Goal: Task Accomplishment & Management: Use online tool/utility

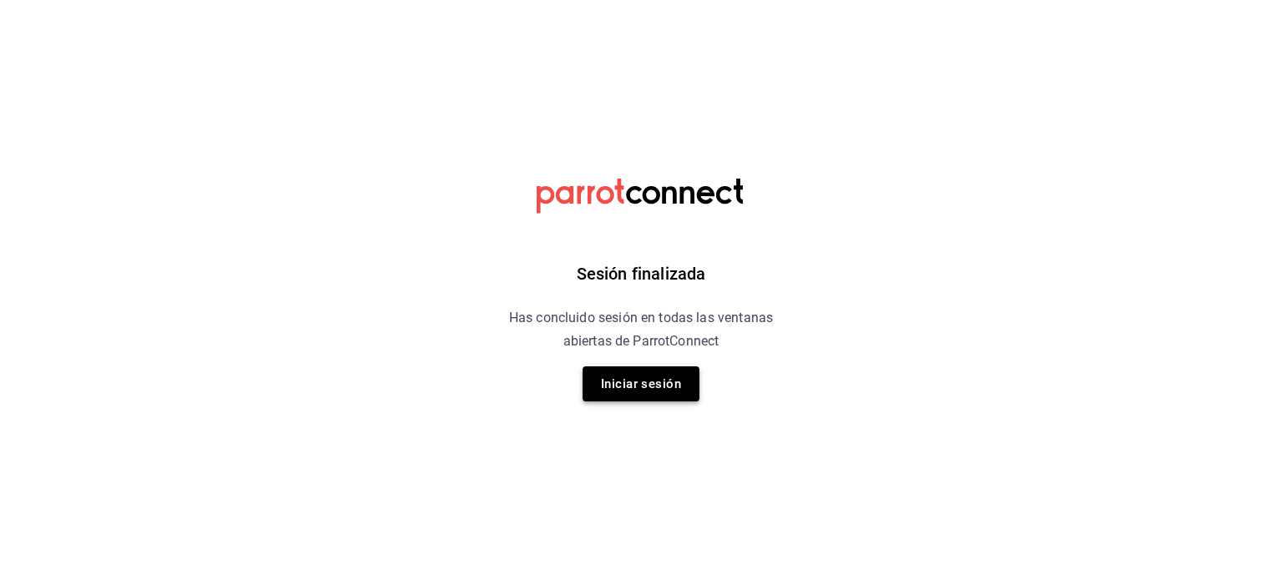
click at [639, 394] on button "Iniciar sesión" at bounding box center [641, 384] width 117 height 35
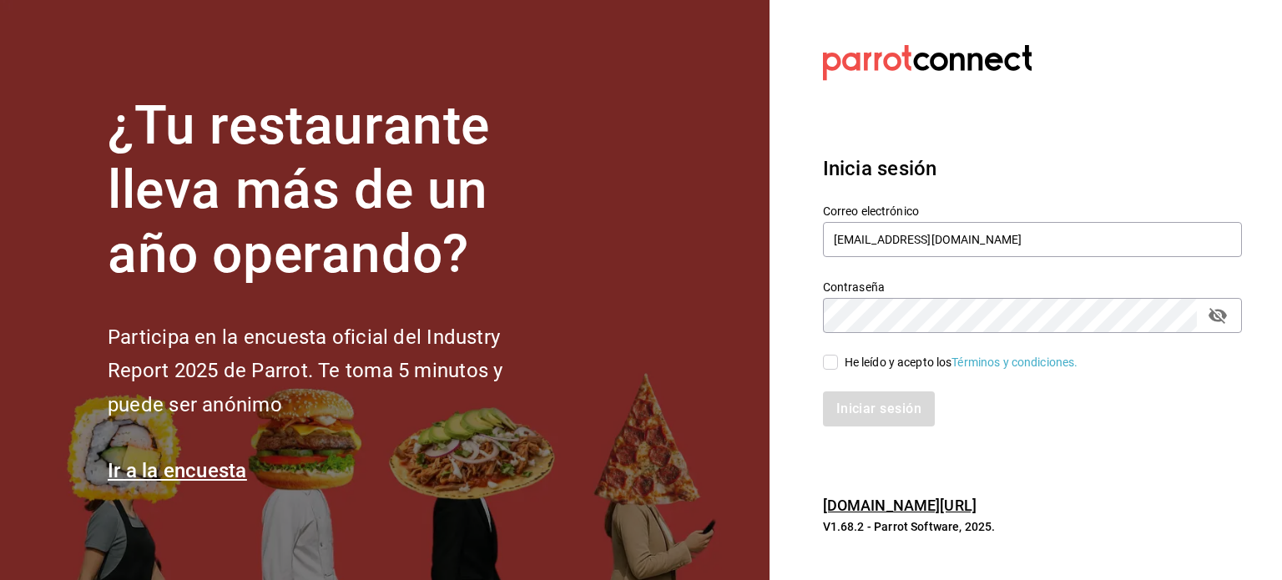
click at [827, 363] on input "He leído y acepto los Términos y condiciones." at bounding box center [830, 362] width 15 height 15
checkbox input "true"
drag, startPoint x: 852, startPoint y: 400, endPoint x: 859, endPoint y: 416, distance: 17.6
click at [852, 401] on button "Iniciar sesión" at bounding box center [880, 409] width 114 height 35
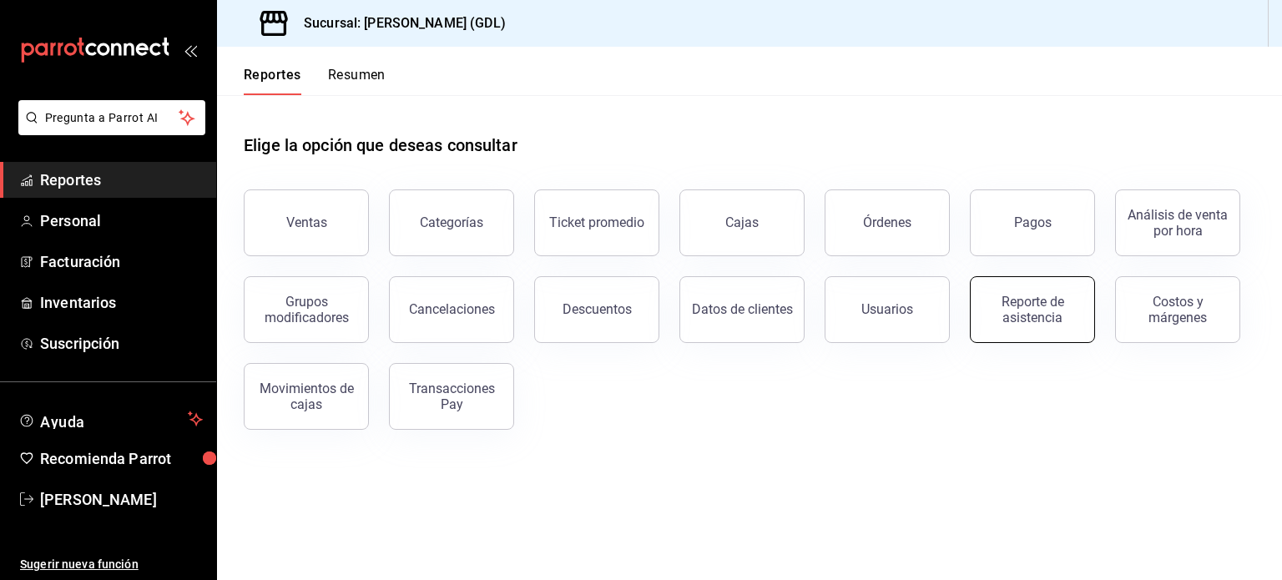
click at [1005, 317] on div "Reporte de asistencia" at bounding box center [1033, 310] width 104 height 32
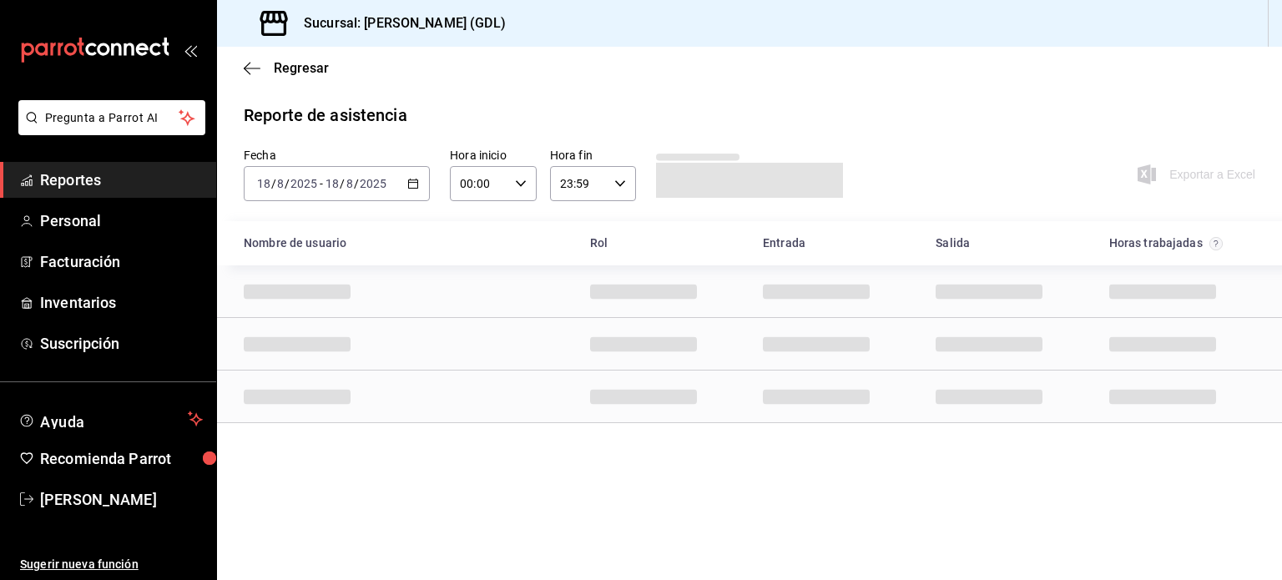
click at [265, 185] on input "18" at bounding box center [263, 183] width 15 height 13
drag, startPoint x: 259, startPoint y: 183, endPoint x: 270, endPoint y: 183, distance: 10.9
type input "0"
type input "8ebb2916-c85d-4370-b679-b92897408ab3,25a2843f-db73-408a-9195-bc549f9ba865,b6a4c…"
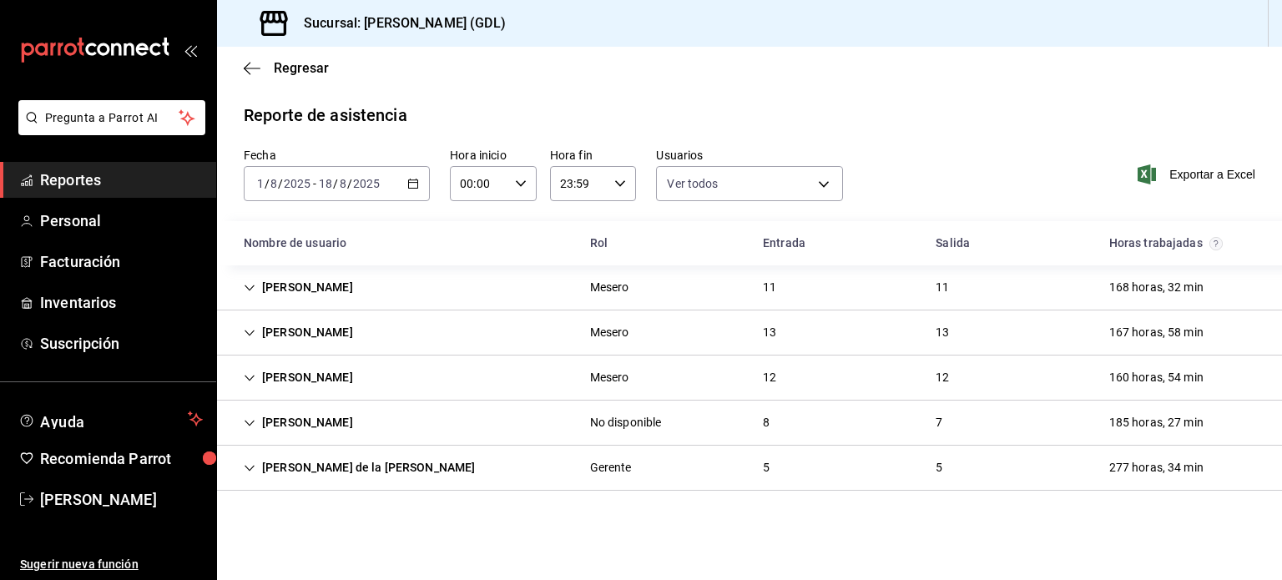
click at [622, 176] on div "23:59 Hora fin" at bounding box center [593, 183] width 87 height 35
click at [622, 176] on div at bounding box center [641, 290] width 1282 height 580
click at [622, 176] on div "23:59 Hora fin" at bounding box center [593, 183] width 87 height 35
click at [622, 176] on div at bounding box center [641, 290] width 1282 height 580
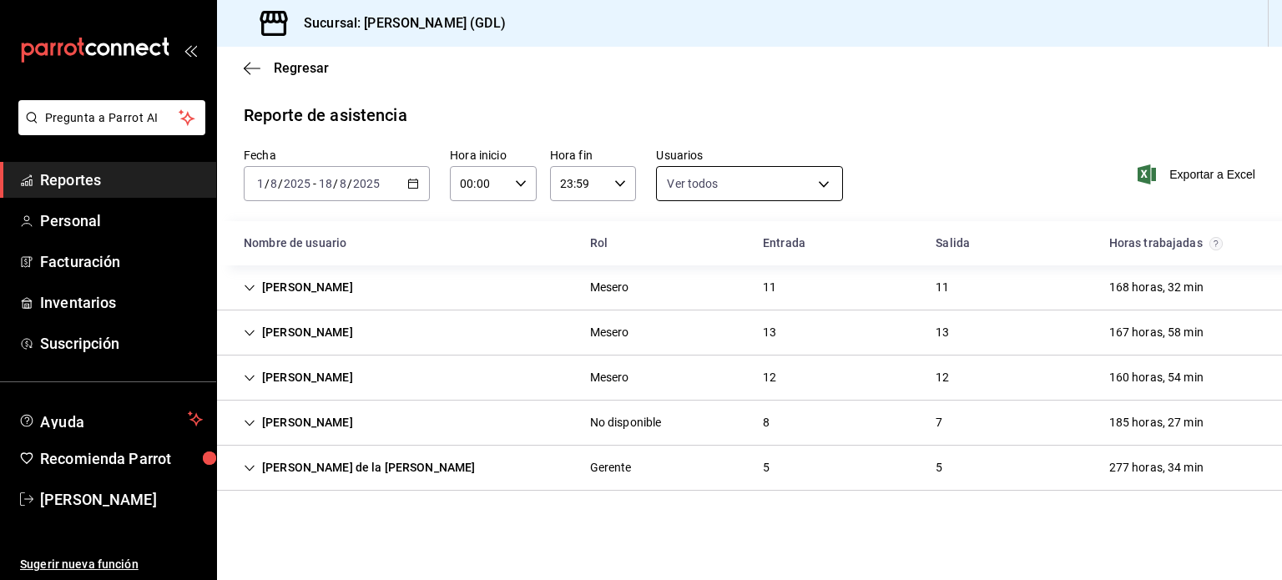
click at [820, 180] on body "Pregunta a Parrot AI Reportes Personal Facturación Inventarios Suscripción Ayud…" at bounding box center [641, 290] width 1282 height 580
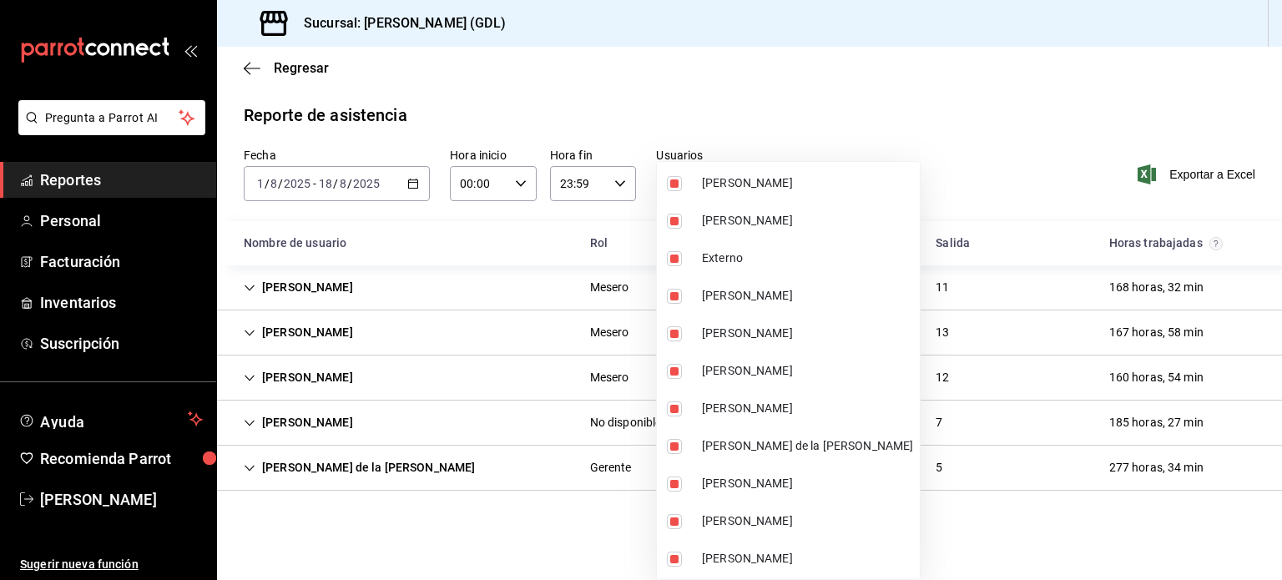
scroll to position [0, 0]
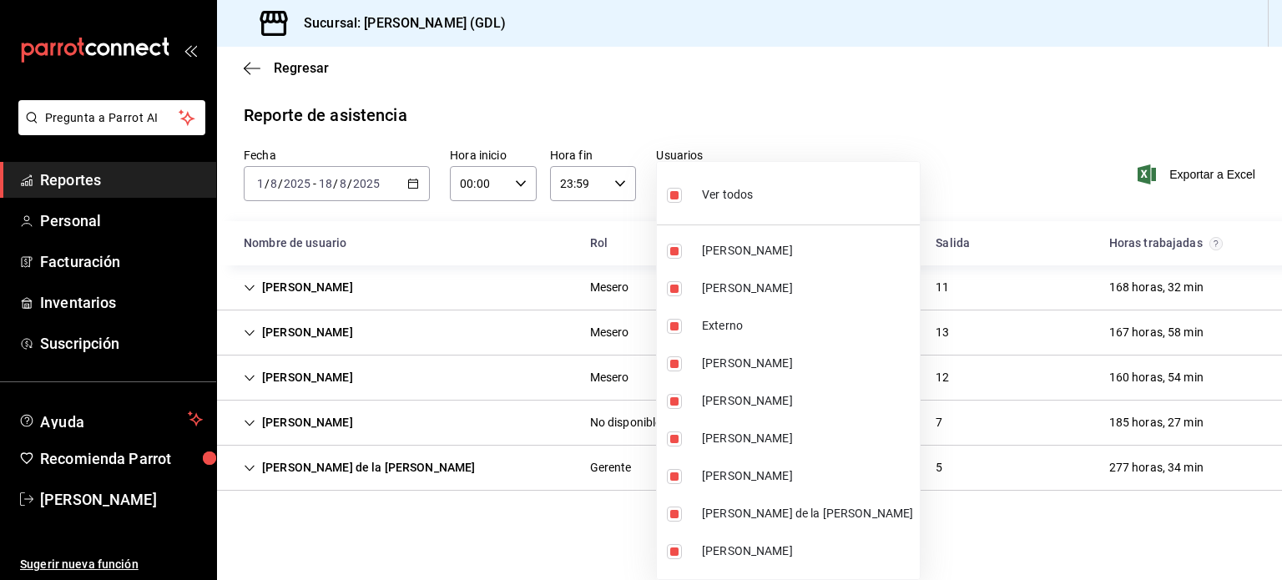
click at [772, 117] on div at bounding box center [641, 290] width 1282 height 580
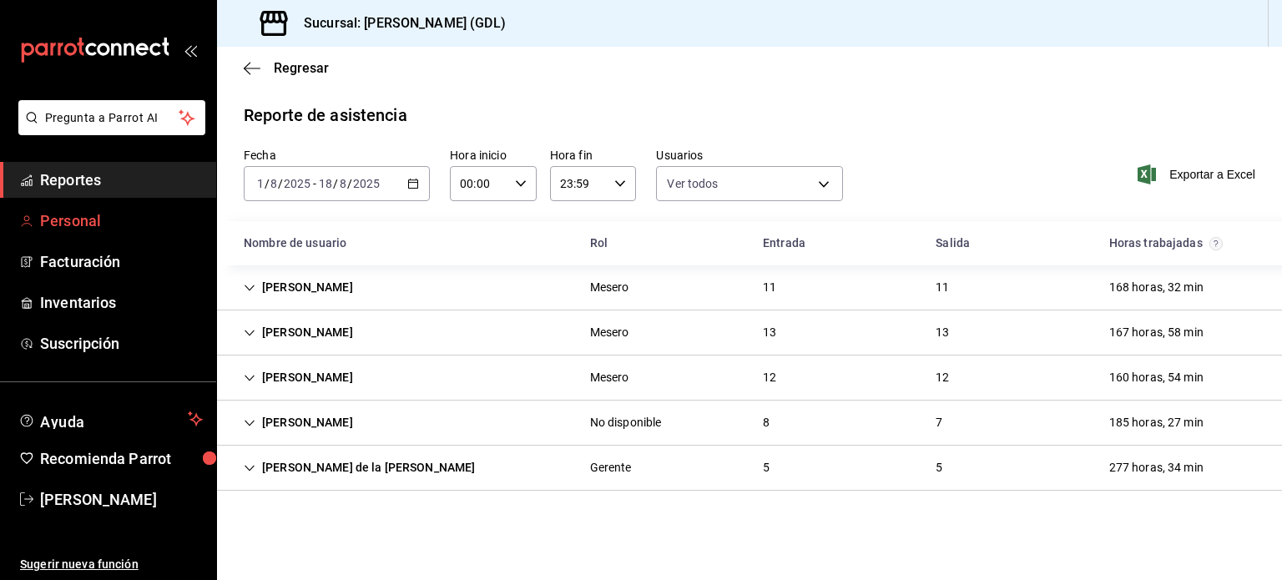
click at [107, 220] on span "Personal" at bounding box center [121, 221] width 163 height 23
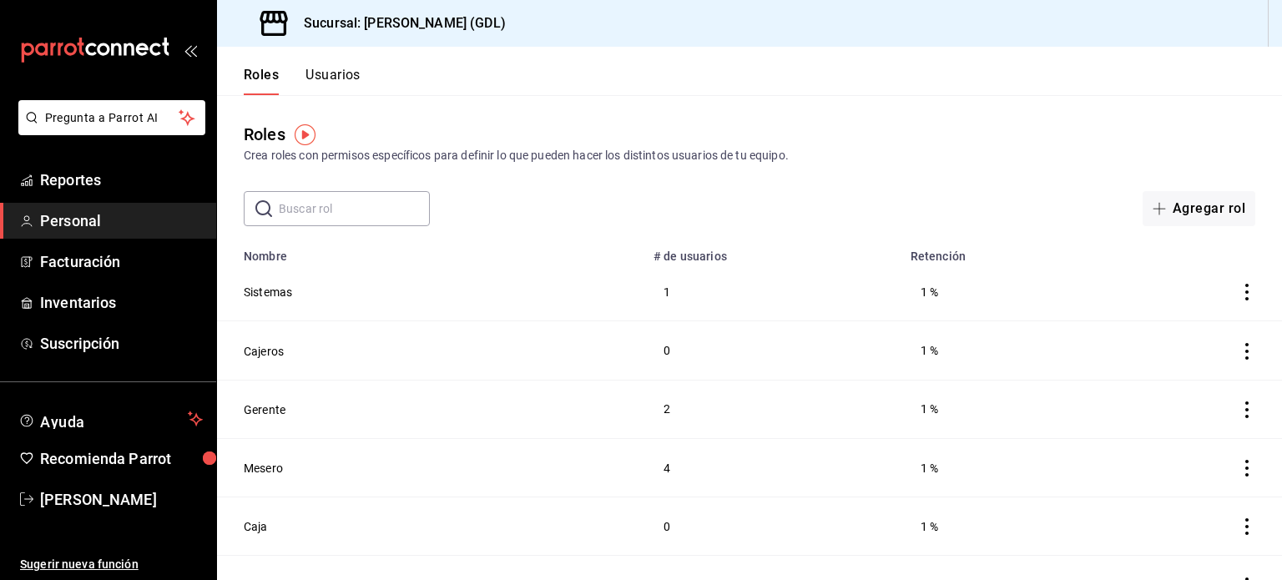
click at [831, 147] on div "Crea roles con permisos específicos para definir lo que pueden hacer los distin…" at bounding box center [750, 156] width 1012 height 18
click at [67, 175] on span "Reportes" at bounding box center [121, 180] width 163 height 23
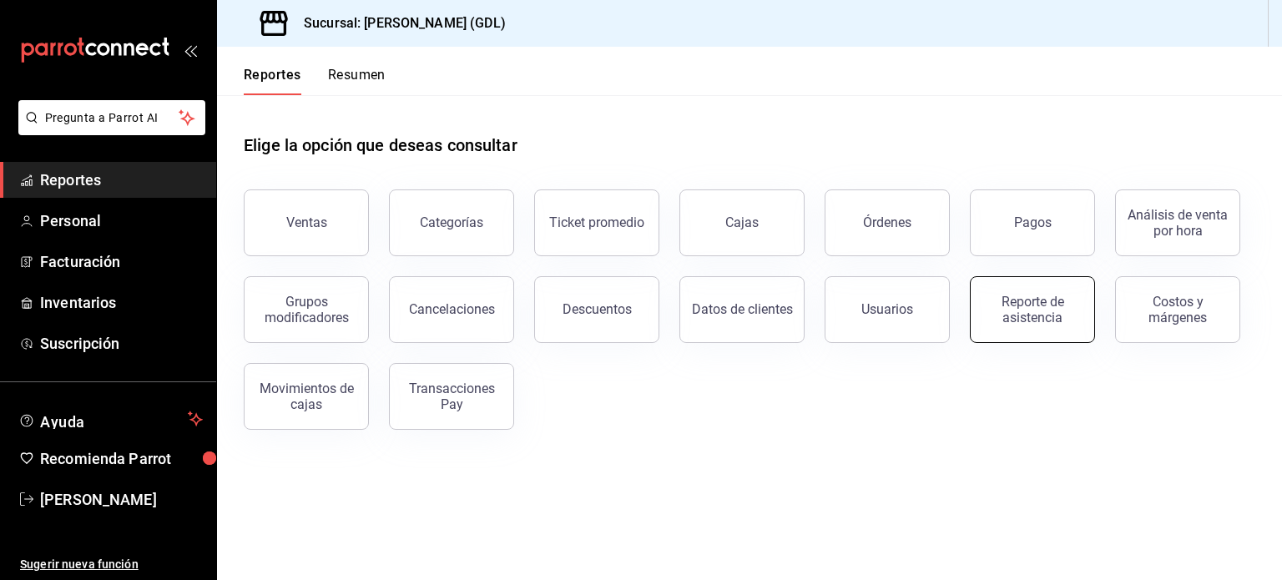
click at [1015, 306] on div "Reporte de asistencia" at bounding box center [1033, 310] width 104 height 32
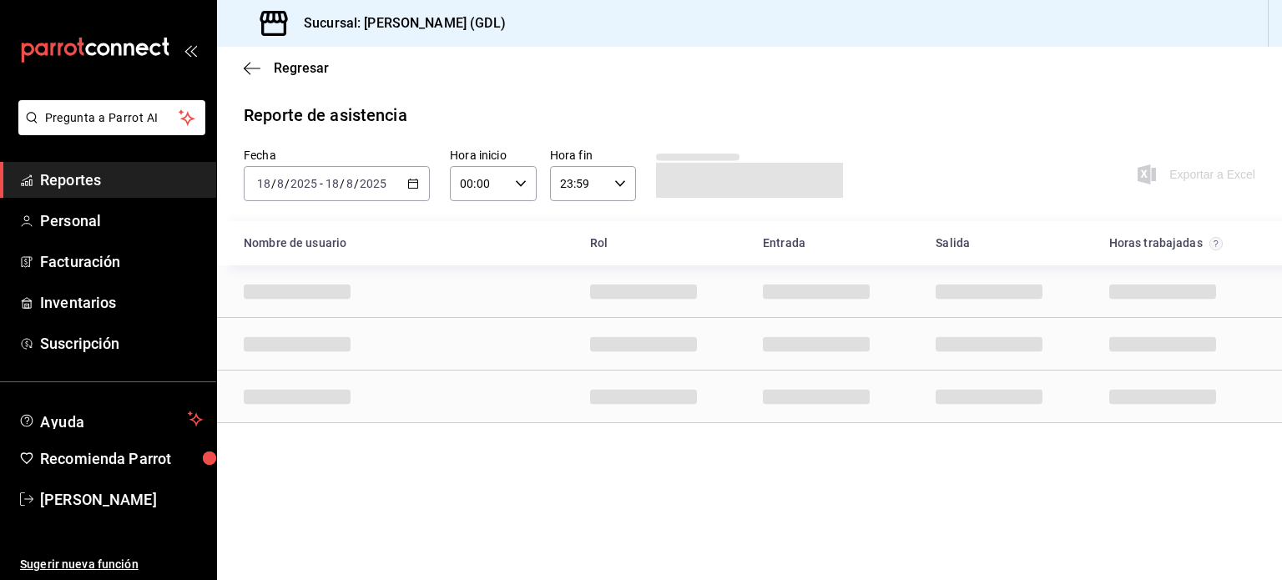
click at [478, 186] on input "00:00" at bounding box center [479, 183] width 58 height 33
click at [478, 186] on div at bounding box center [641, 290] width 1282 height 580
click at [277, 187] on input "8" at bounding box center [280, 183] width 8 height 13
click at [416, 186] on icon "button" at bounding box center [413, 184] width 12 height 12
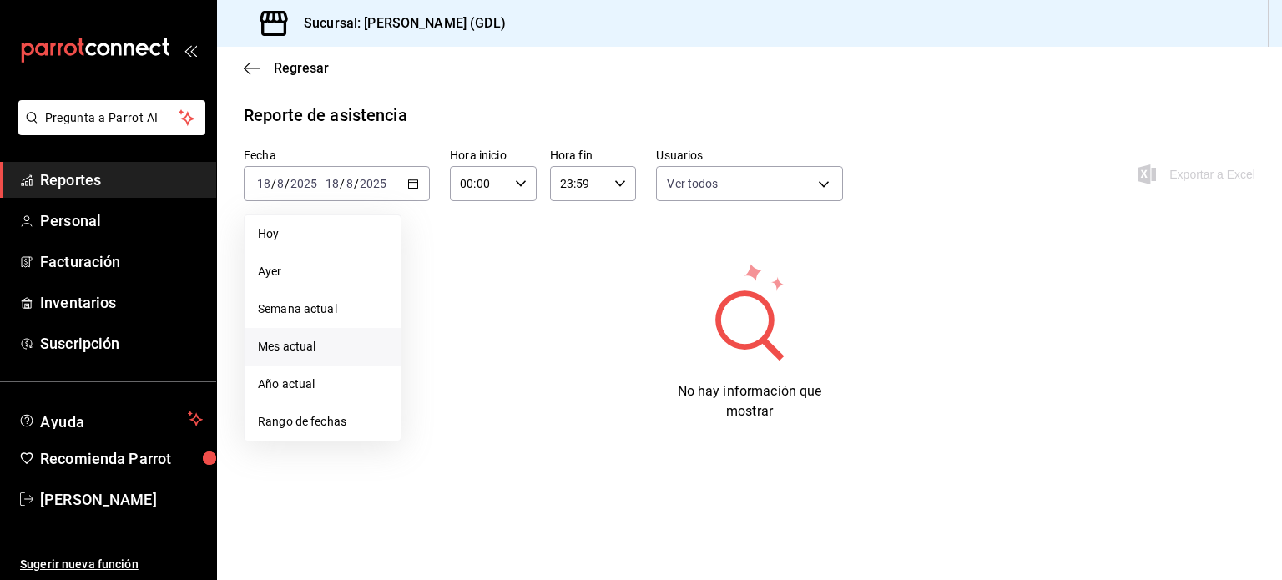
click at [346, 341] on span "Mes actual" at bounding box center [322, 347] width 129 height 18
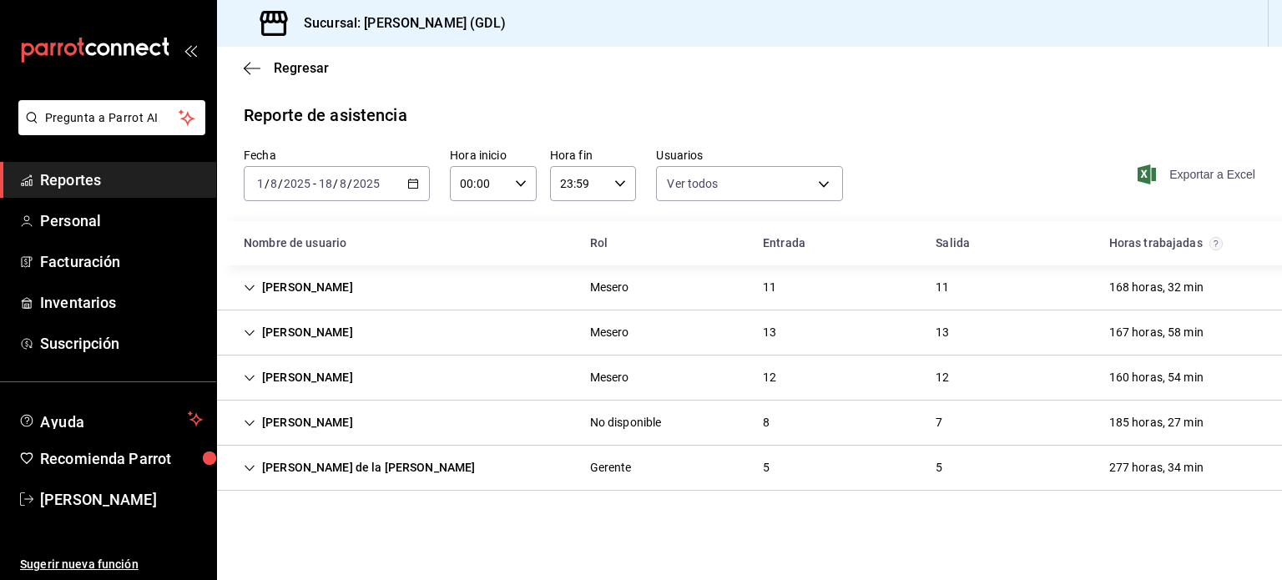
click at [1145, 172] on icon "button" at bounding box center [1147, 174] width 18 height 20
